Goal: Information Seeking & Learning: Find specific fact

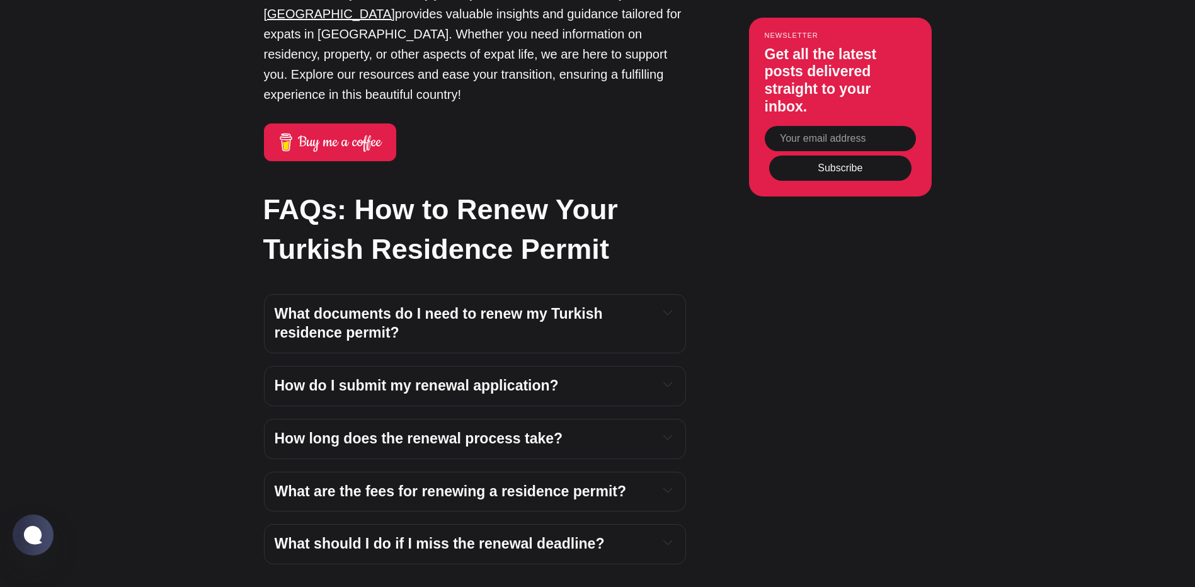
click at [442, 483] on span "What are the fees for renewing a residence permit?" at bounding box center [451, 491] width 352 height 16
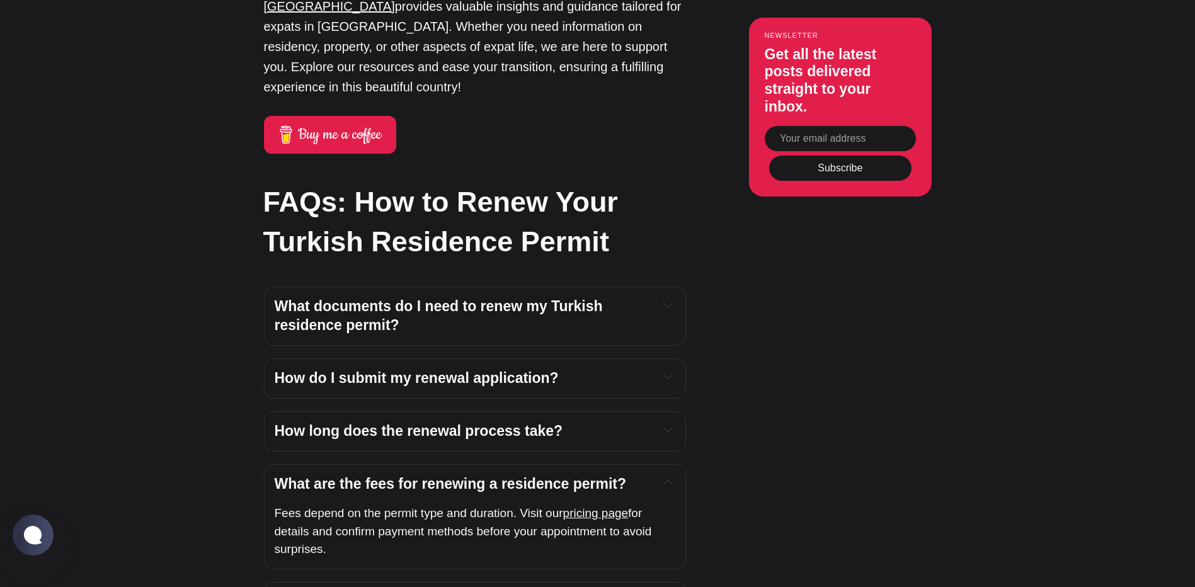
scroll to position [4499, 0]
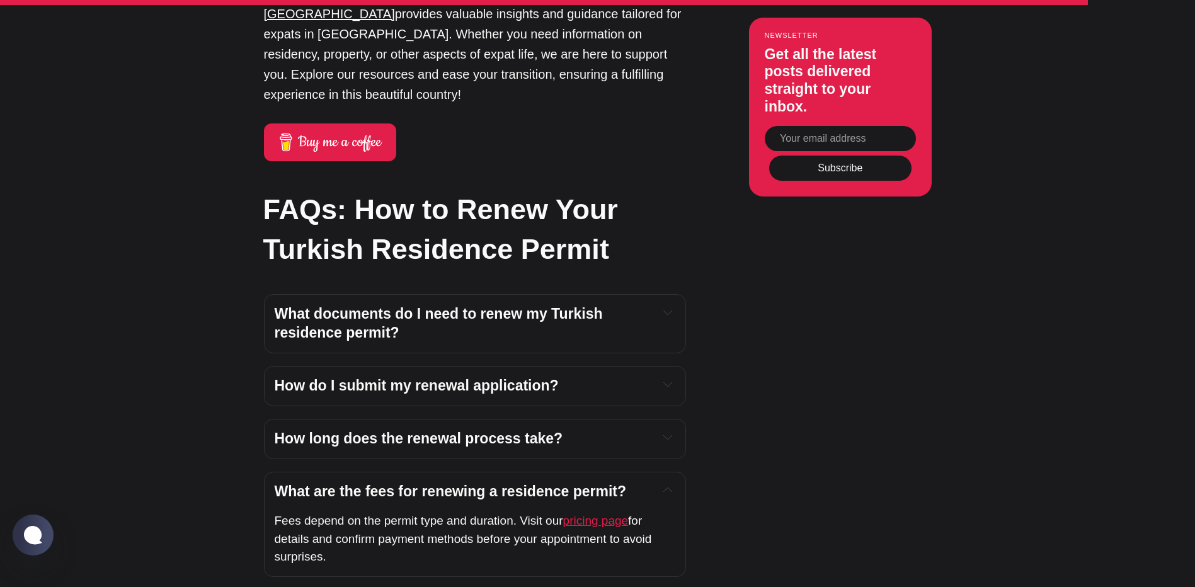
click at [582, 514] on span "pricing page" at bounding box center [596, 520] width 66 height 13
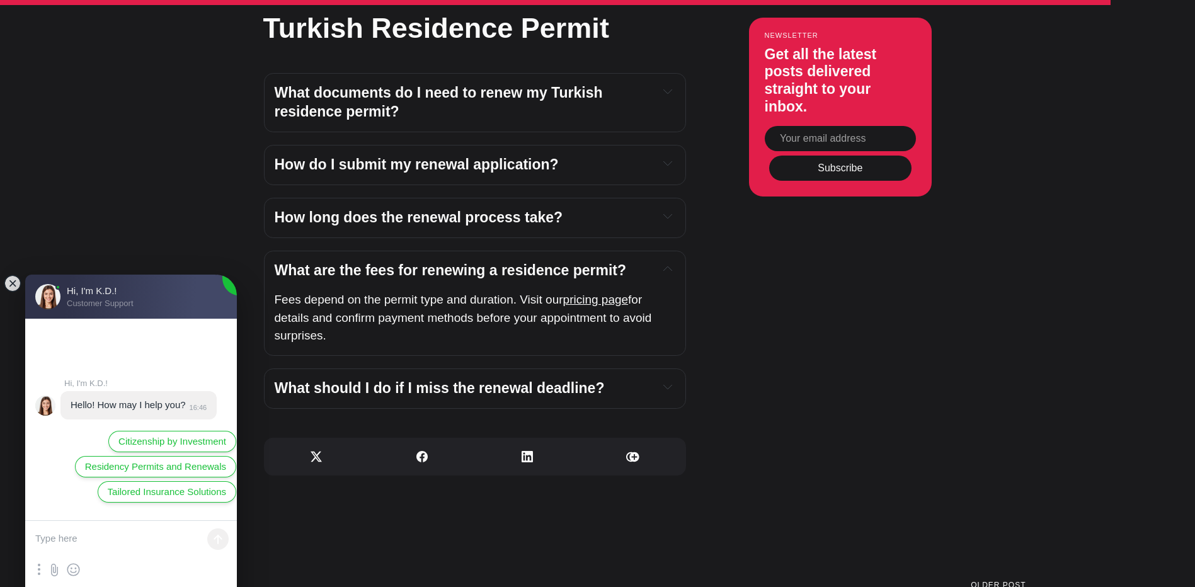
scroll to position [4814, 0]
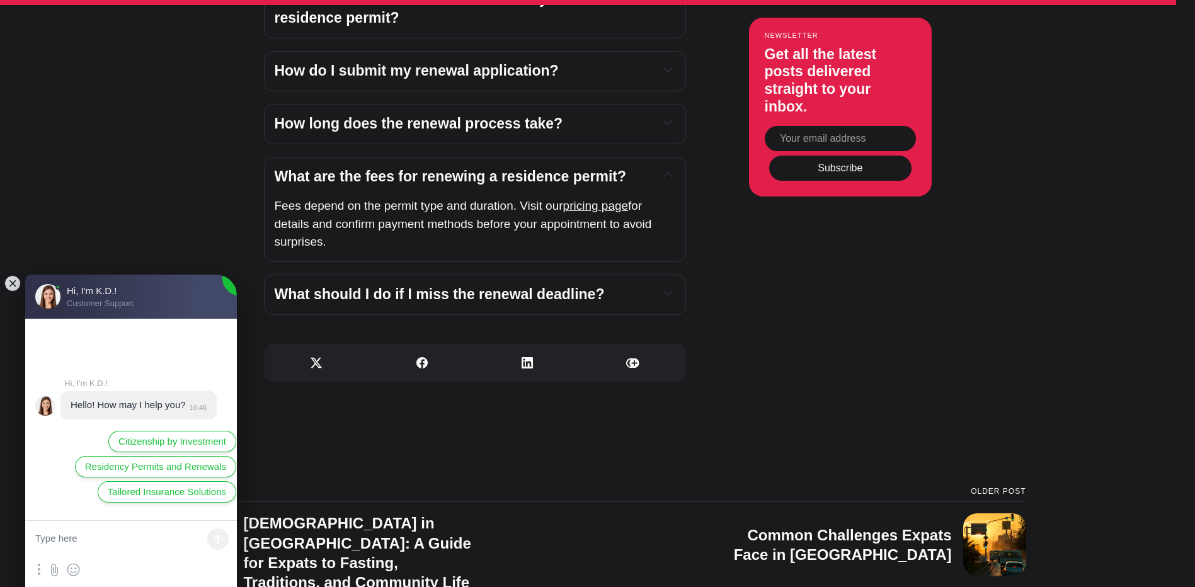
click at [668, 289] on icon "Expand toggle to read content" at bounding box center [667, 293] width 9 height 9
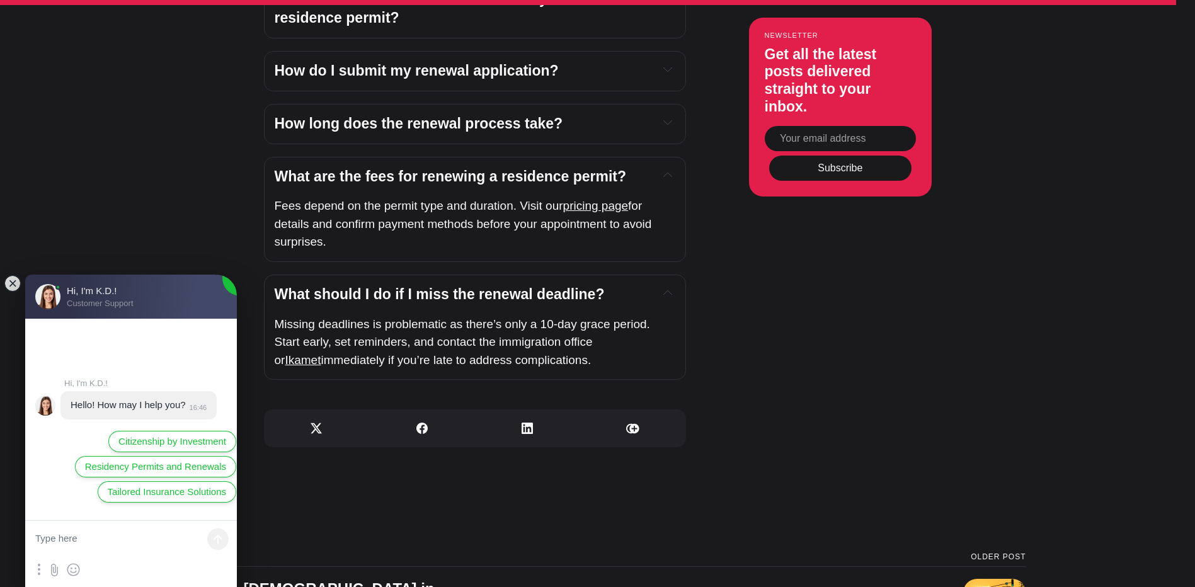
click at [668, 289] on icon "Expand toggle to read content" at bounding box center [667, 293] width 9 height 9
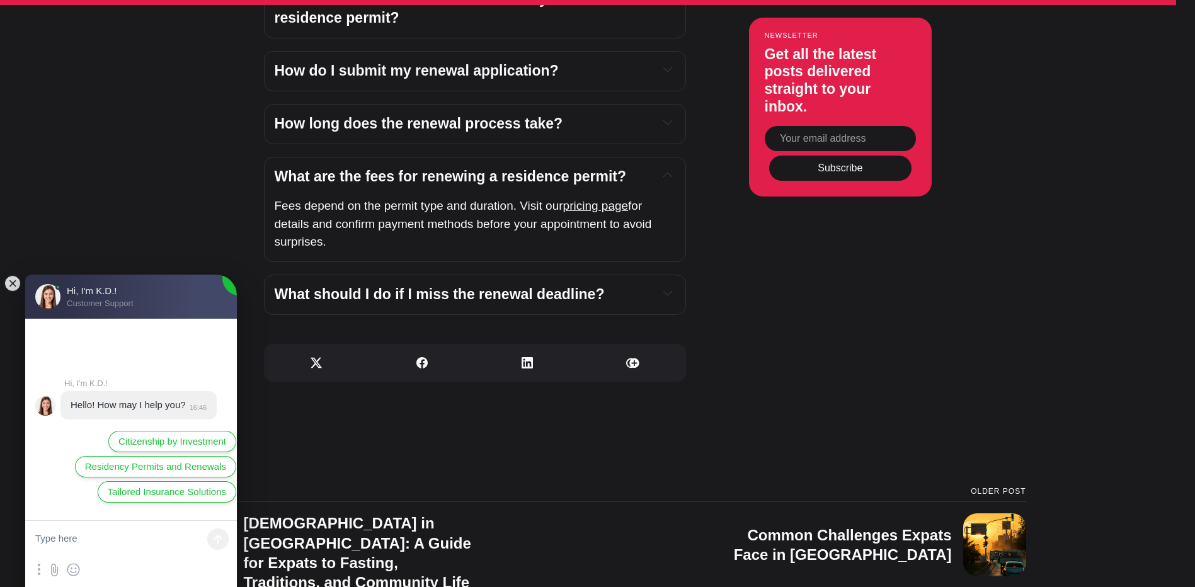
click at [668, 289] on icon "Expand toggle to read content" at bounding box center [667, 293] width 9 height 9
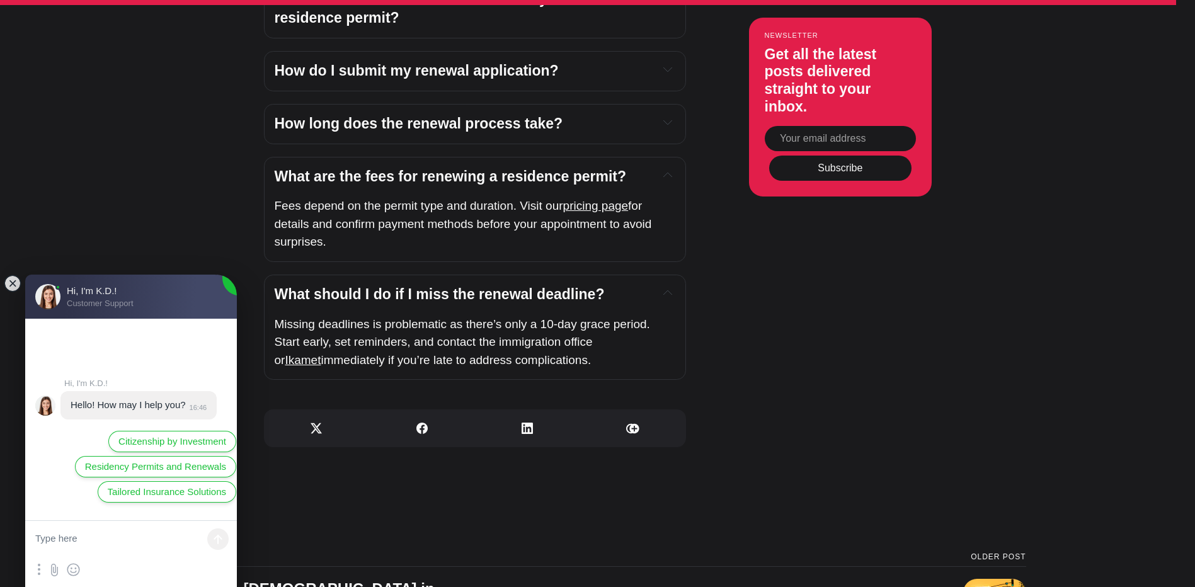
click at [668, 289] on icon "Expand toggle to read content" at bounding box center [667, 293] width 9 height 9
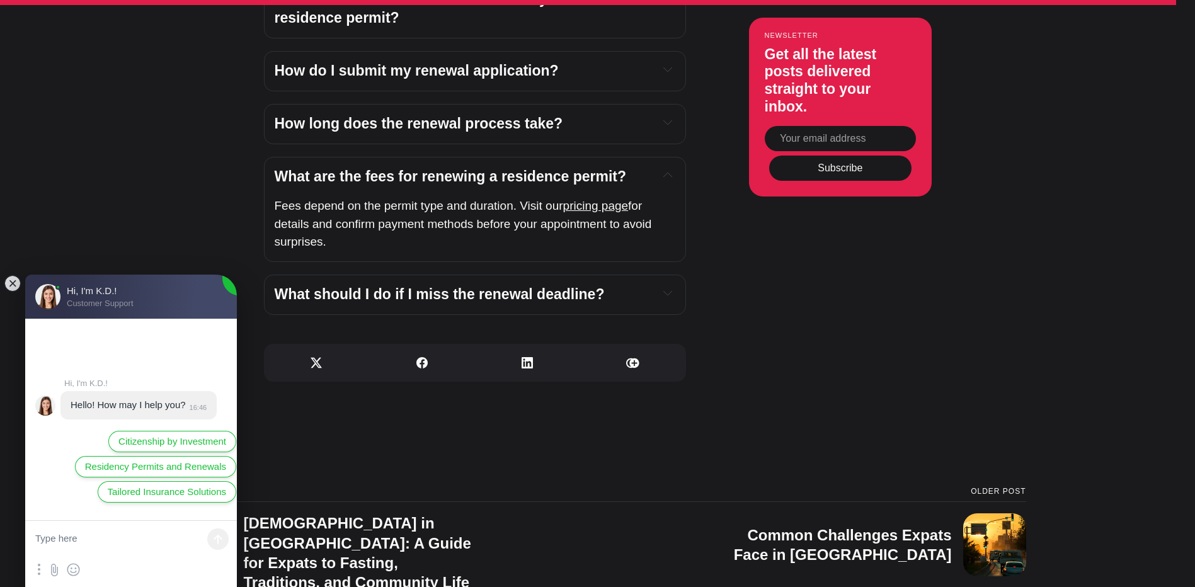
click at [668, 289] on icon "Expand toggle to read content" at bounding box center [667, 293] width 9 height 9
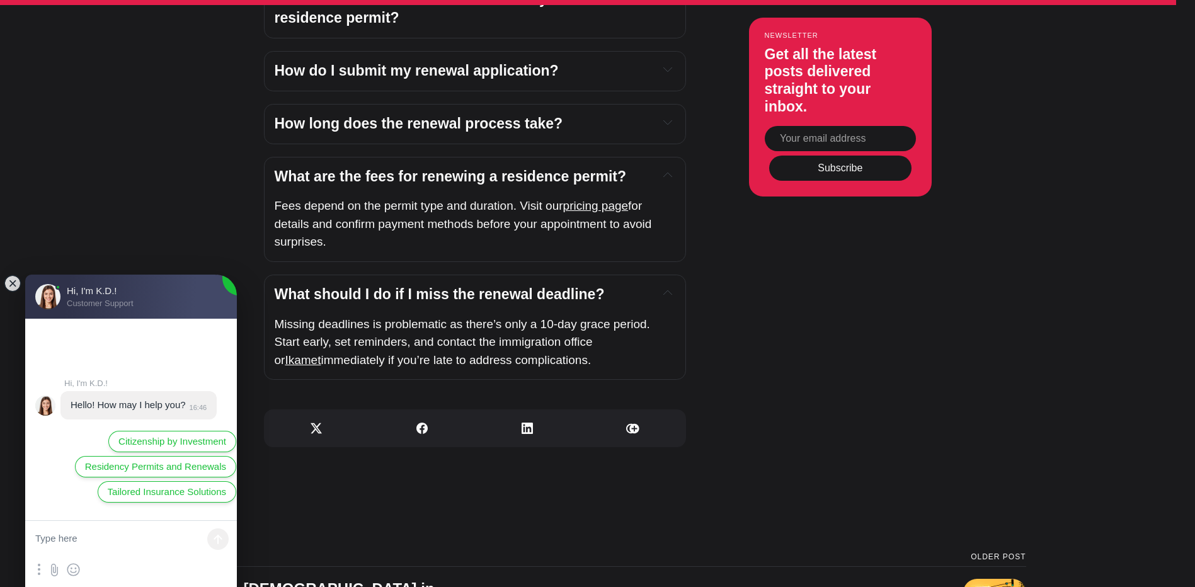
click at [668, 289] on icon "Expand toggle to read content" at bounding box center [667, 293] width 9 height 9
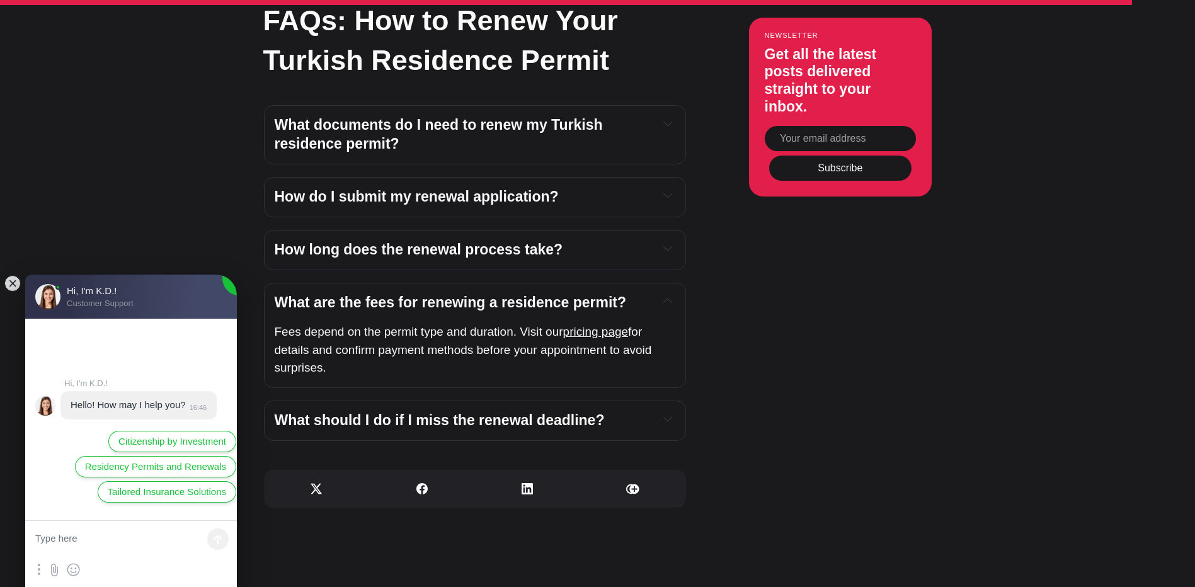
scroll to position [4625, 0]
